Goal: Task Accomplishment & Management: Manage account settings

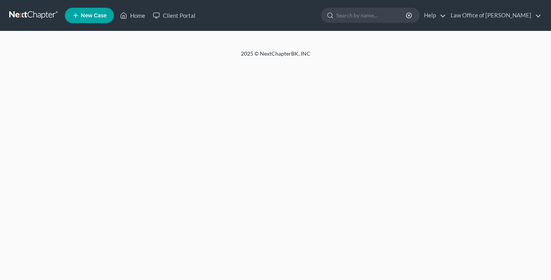
select select "10"
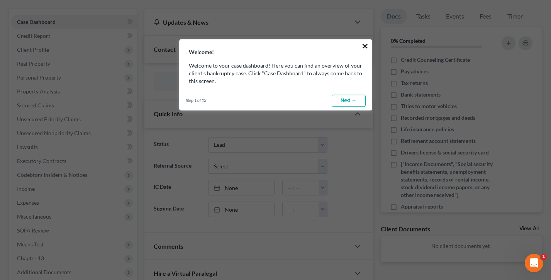
click at [364, 45] on button "×" at bounding box center [364, 46] width 7 height 12
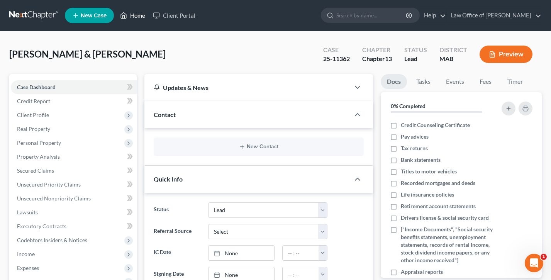
click at [137, 10] on link "Home" at bounding box center [132, 15] width 33 height 14
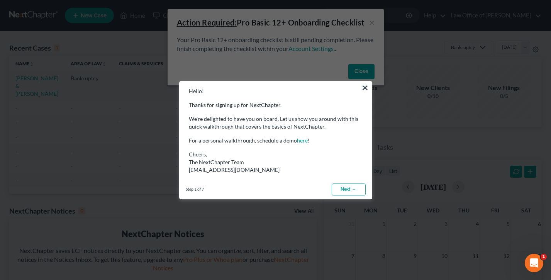
click at [359, 88] on p "Hello!" at bounding box center [276, 91] width 174 height 8
click at [362, 88] on button "×" at bounding box center [364, 87] width 7 height 12
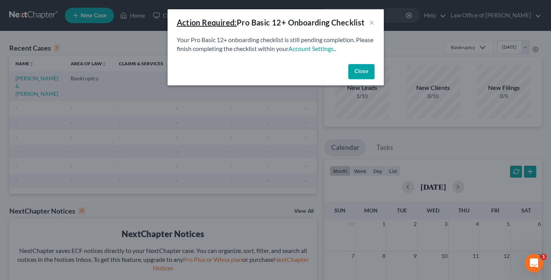
click at [362, 73] on button "Close" at bounding box center [361, 71] width 26 height 15
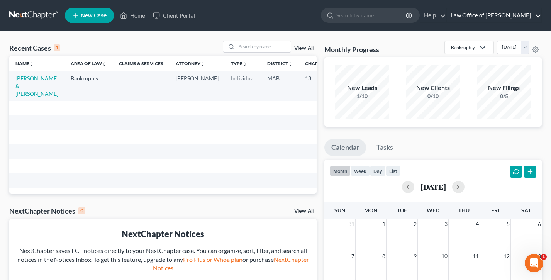
click at [511, 15] on link "Law Office of [PERSON_NAME]" at bounding box center [493, 15] width 95 height 14
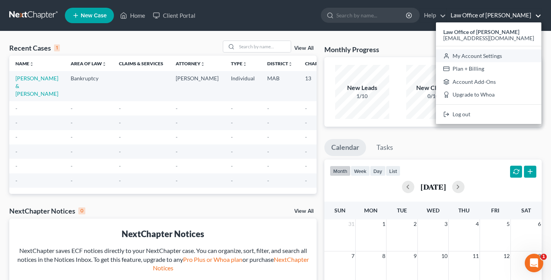
click at [486, 57] on link "My Account Settings" at bounding box center [488, 55] width 105 height 13
select select "24"
select select "22"
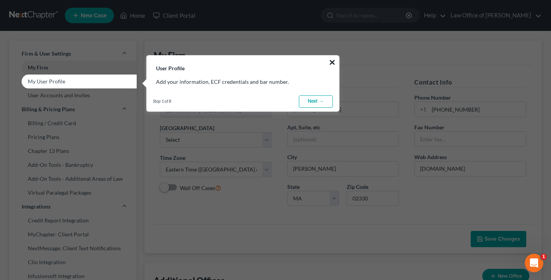
click at [329, 62] on button "×" at bounding box center [331, 62] width 7 height 12
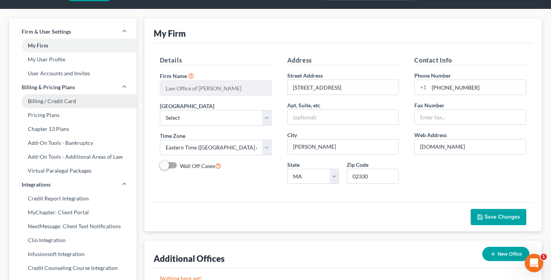
scroll to position [29, 0]
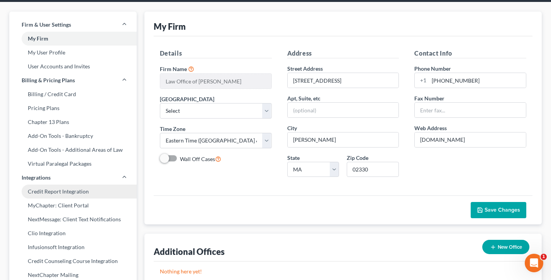
click at [54, 191] on link "Credit Report Integration" at bounding box center [72, 191] width 127 height 14
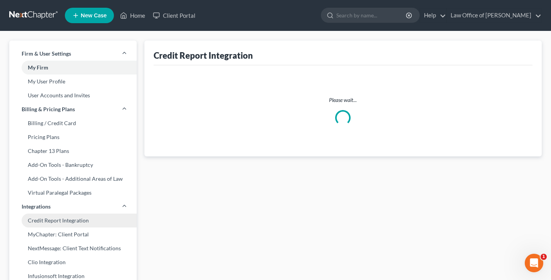
select select "22"
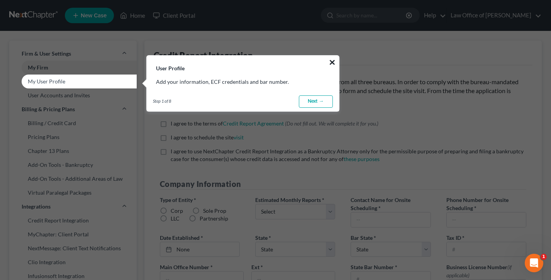
click at [330, 57] on button "×" at bounding box center [331, 62] width 7 height 12
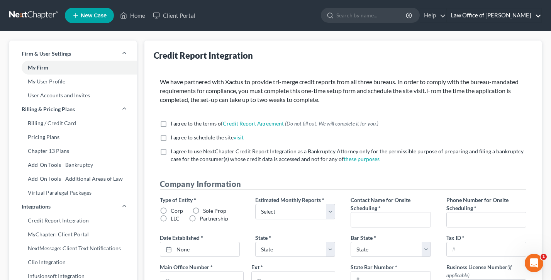
click at [511, 14] on link "Law Office of [PERSON_NAME]" at bounding box center [493, 15] width 95 height 14
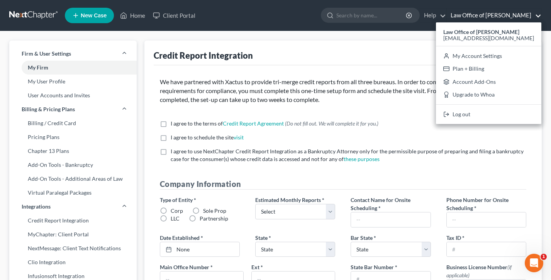
click at [318, 54] on div "Credit Report Integration" at bounding box center [343, 53] width 379 height 25
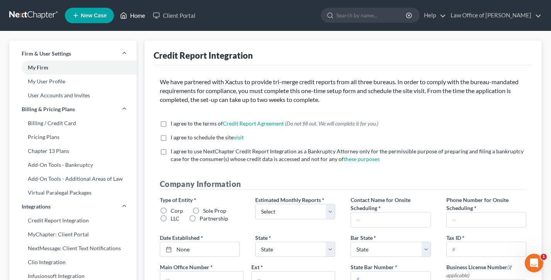
click at [142, 17] on link "Home" at bounding box center [132, 15] width 33 height 14
